Goal: Transaction & Acquisition: Purchase product/service

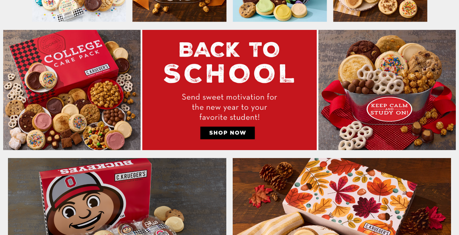
scroll to position [329, 0]
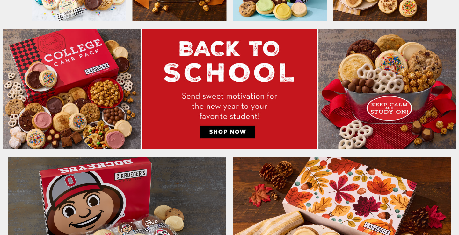
click at [90, 86] on img at bounding box center [229, 89] width 452 height 121
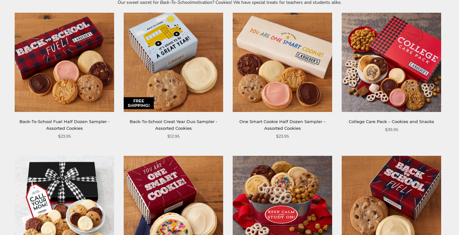
scroll to position [105, 0]
click at [416, 54] on img at bounding box center [391, 62] width 99 height 99
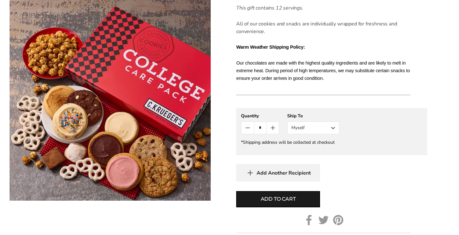
scroll to position [383, 0]
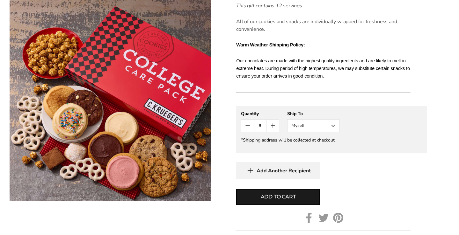
click at [334, 126] on button "Myself" at bounding box center [313, 125] width 52 height 13
click at [326, 148] on button "Other Recipient" at bounding box center [313, 149] width 52 height 11
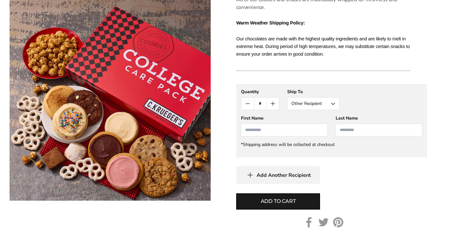
scroll to position [408, 0]
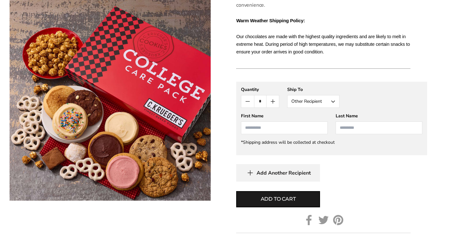
click at [278, 130] on input "First Name" at bounding box center [284, 128] width 87 height 13
type input "****"
click at [348, 127] on input "Last Name" at bounding box center [379, 128] width 87 height 13
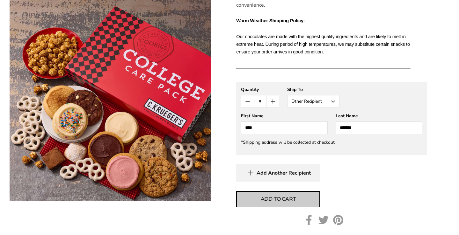
type input "*******"
click at [282, 199] on span "Add to cart" at bounding box center [278, 200] width 35 height 8
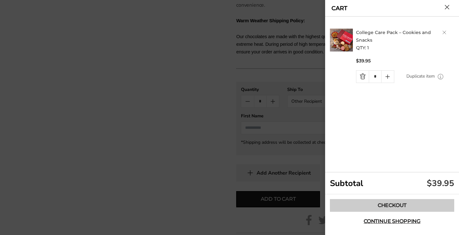
click at [404, 206] on link "Checkout" at bounding box center [392, 205] width 124 height 13
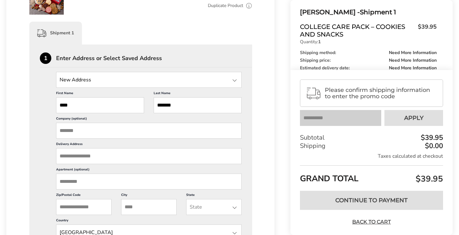
scroll to position [140, 0]
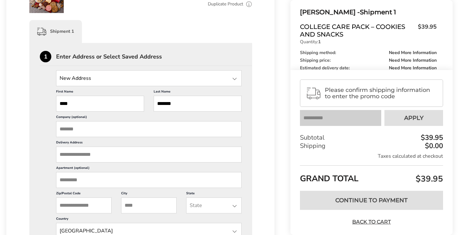
click at [74, 159] on input "Delivery Address" at bounding box center [148, 155] width 185 height 16
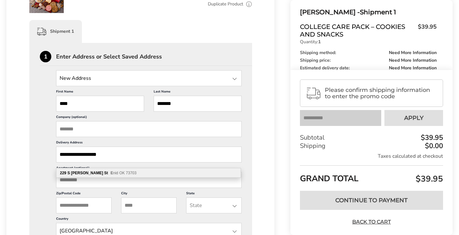
type input "**********"
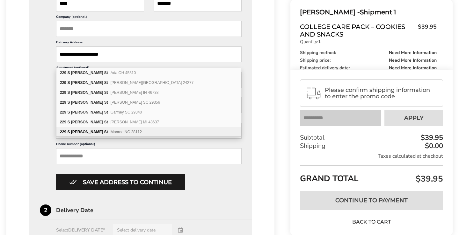
scroll to position [0, 0]
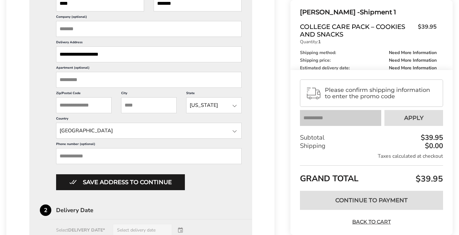
click at [144, 112] on input "City" at bounding box center [148, 105] width 55 height 16
type input "*"
type input "*********"
click at [236, 110] on div at bounding box center [235, 106] width 8 height 8
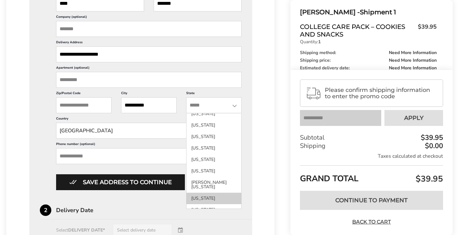
scroll to position [183, 0]
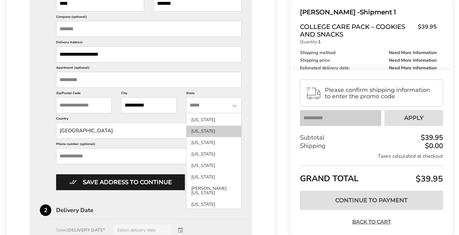
click at [200, 142] on li "[US_STATE]" at bounding box center [213, 142] width 55 height 11
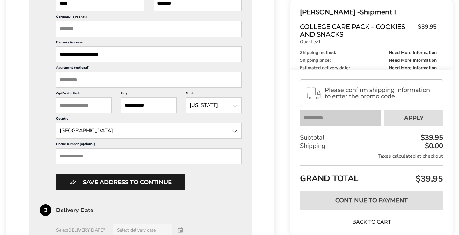
click at [91, 111] on input "Zip/Postal Code" at bounding box center [83, 105] width 55 height 16
type input "*"
type input "*****"
click at [100, 164] on input "Phone number (optional)" at bounding box center [148, 156] width 185 height 16
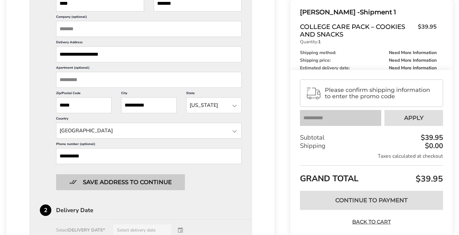
type input "**********"
click at [102, 191] on button "Save address to continue" at bounding box center [120, 183] width 129 height 16
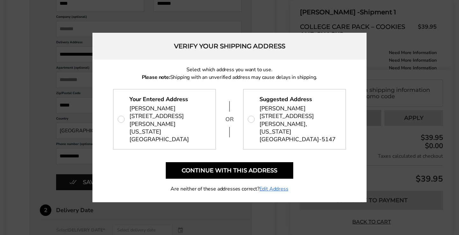
click at [290, 126] on span "[STREET_ADDRESS][PERSON_NAME][US_STATE]" at bounding box center [299, 127] width 80 height 31
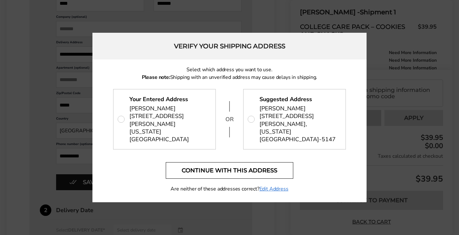
click at [249, 162] on button "Continue with this address" at bounding box center [229, 170] width 127 height 17
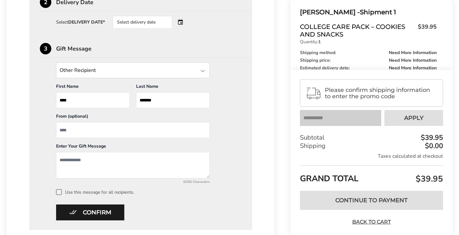
scroll to position [260, 0]
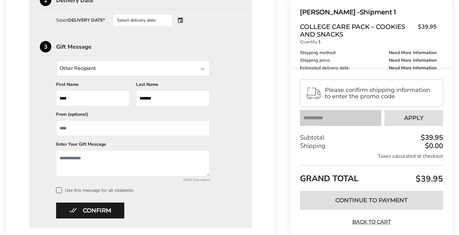
click at [82, 128] on input "From" at bounding box center [133, 128] width 154 height 16
type input "**********"
click at [69, 162] on textarea "Add a message" at bounding box center [133, 163] width 154 height 26
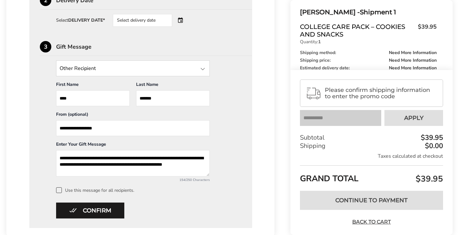
click at [159, 166] on textarea "**********" at bounding box center [133, 163] width 154 height 26
type textarea "**********"
click at [105, 213] on button "Confirm" at bounding box center [90, 211] width 68 height 16
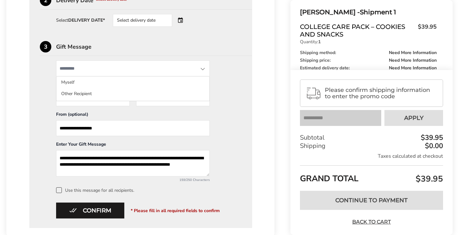
click at [201, 74] on input "State" at bounding box center [133, 69] width 154 height 16
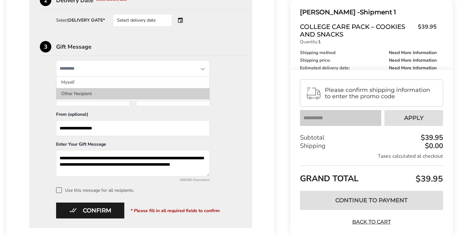
click at [117, 97] on li "Other Recipient" at bounding box center [132, 93] width 153 height 11
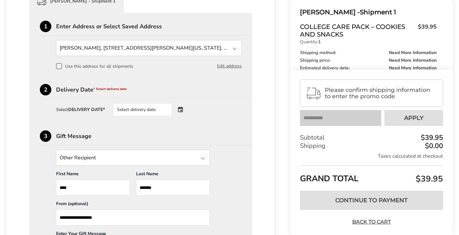
scroll to position [170, 0]
click at [90, 92] on div "Delivery Date * Select delivery date" at bounding box center [154, 90] width 196 height 6
click at [183, 112] on div "Select delivery date" at bounding box center [151, 110] width 77 height 13
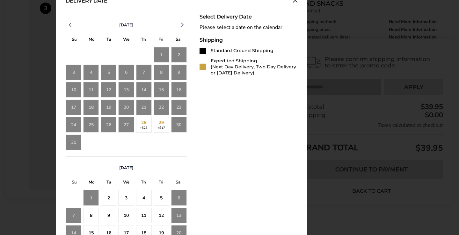
scroll to position [299, 0]
click at [163, 127] on div "29 +$17" at bounding box center [162, 125] width 16 height 16
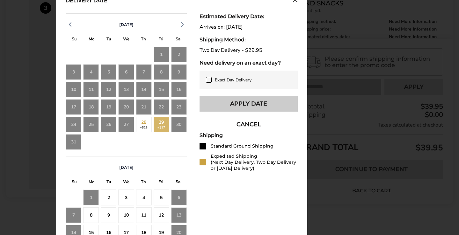
click at [268, 104] on button "Apply Date" at bounding box center [248, 104] width 98 height 16
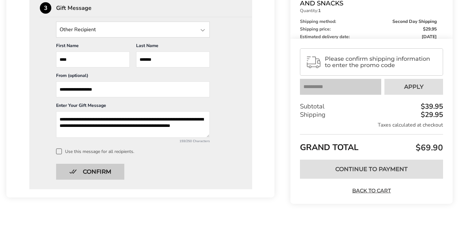
click at [105, 177] on button "Confirm" at bounding box center [90, 172] width 68 height 16
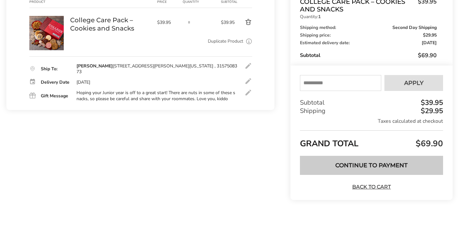
click at [360, 164] on button "Continue to Payment" at bounding box center [371, 165] width 143 height 19
